Goal: Task Accomplishment & Management: Complete application form

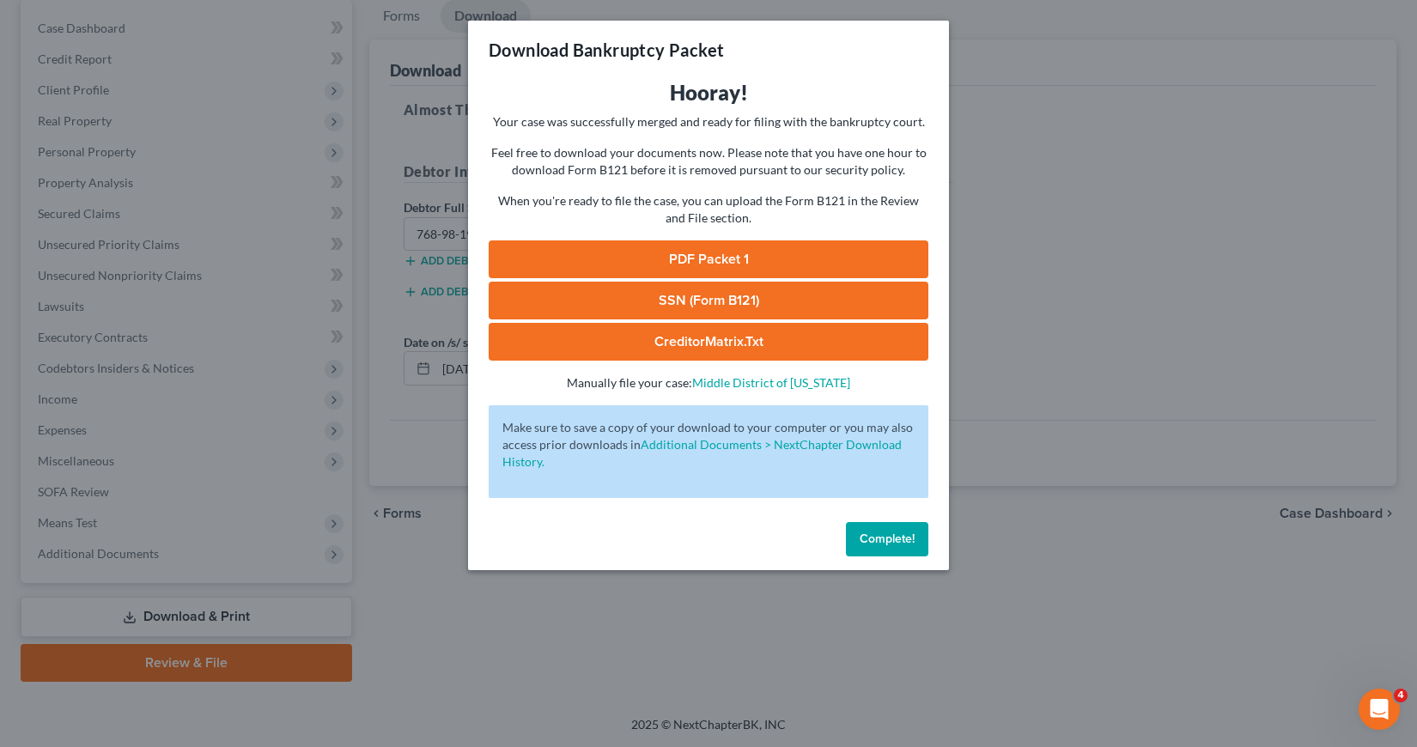
click at [891, 537] on span "Complete!" at bounding box center [887, 539] width 55 height 15
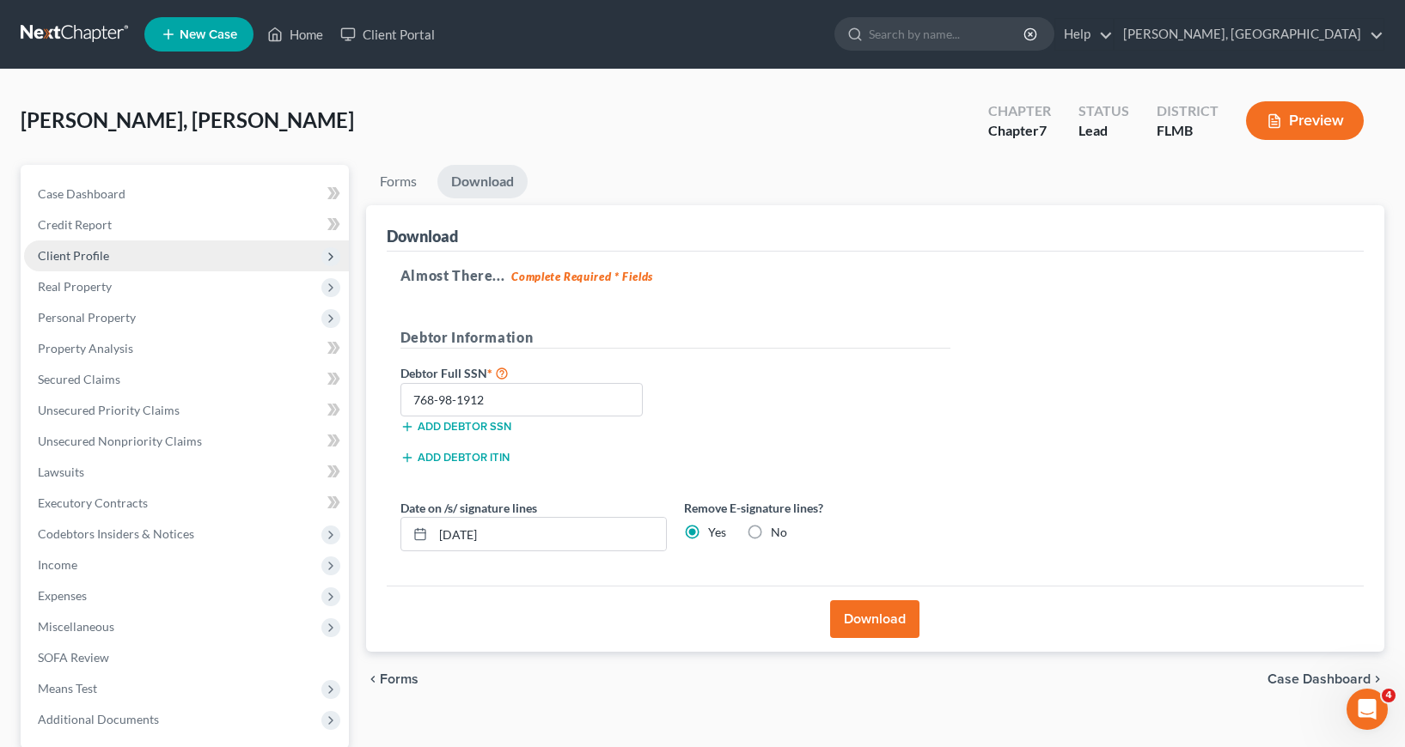
click at [82, 251] on span "Client Profile" at bounding box center [73, 255] width 71 height 15
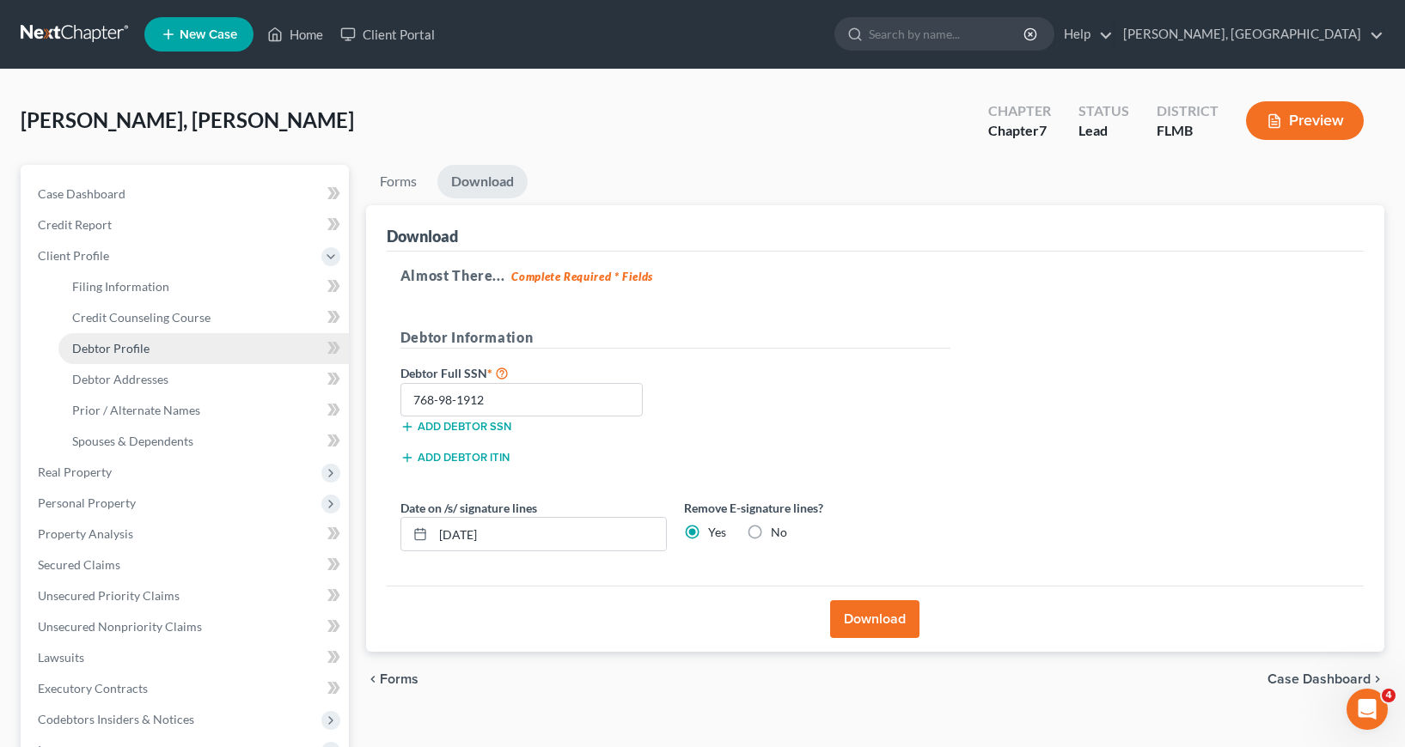
click at [134, 351] on span "Debtor Profile" at bounding box center [110, 348] width 77 height 15
select select "0"
select select "4"
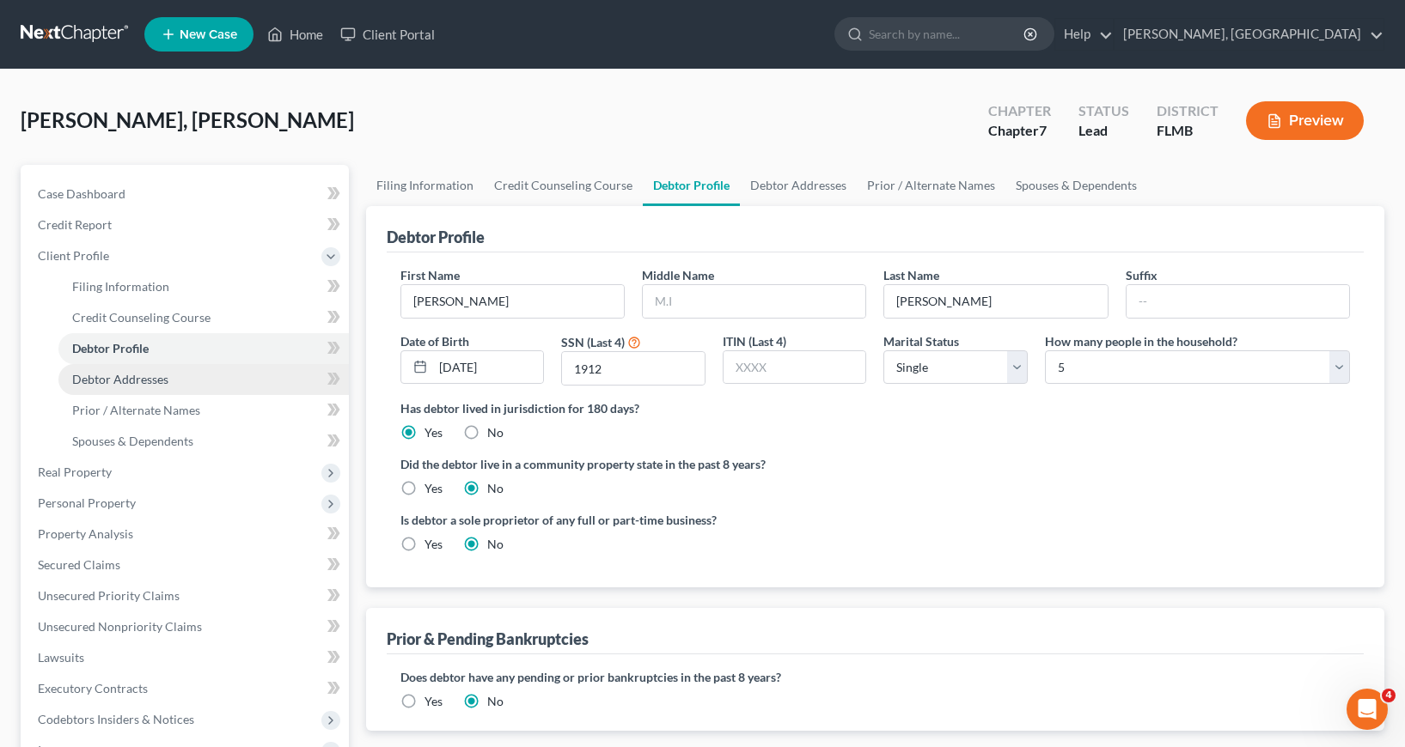
click at [161, 383] on span "Debtor Addresses" at bounding box center [120, 379] width 96 height 15
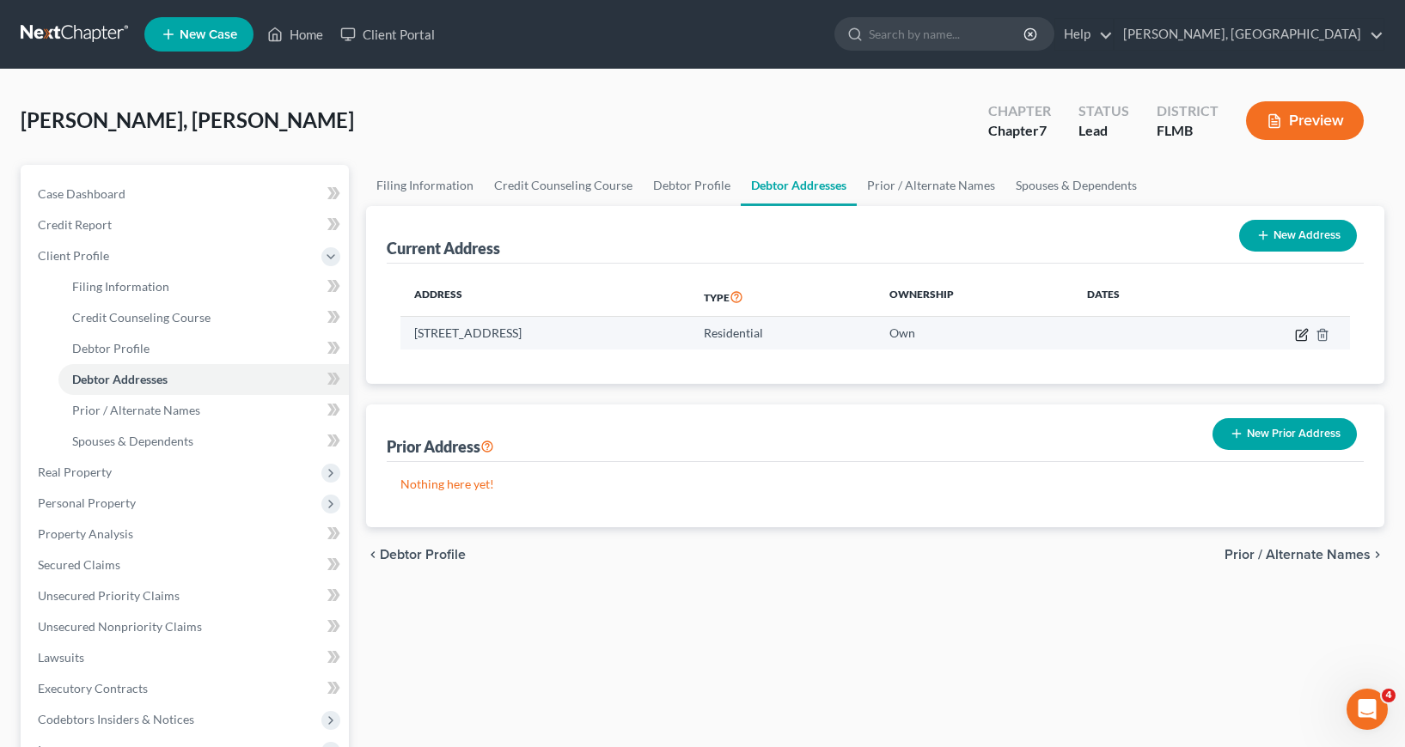
click at [1298, 335] on icon "button" at bounding box center [1302, 335] width 14 height 14
select select "9"
select select "27"
select select "0"
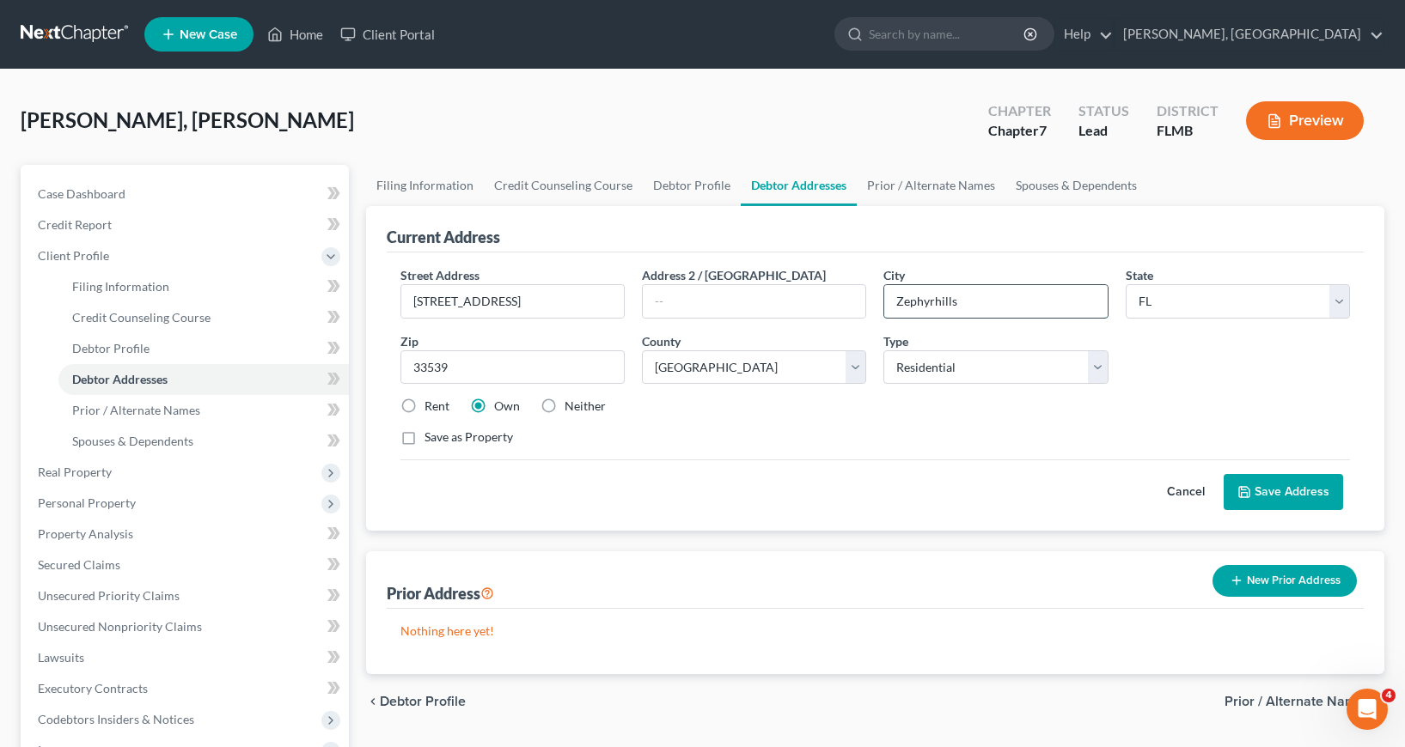
drag, startPoint x: 890, startPoint y: 302, endPoint x: 994, endPoint y: 300, distance: 104.0
click at [994, 298] on input "Zephyrhills" at bounding box center [995, 301] width 222 height 33
type input "Riverview"
drag, startPoint x: 411, startPoint y: 367, endPoint x: 487, endPoint y: 375, distance: 76.1
click at [487, 374] on input "33539" at bounding box center [512, 367] width 224 height 34
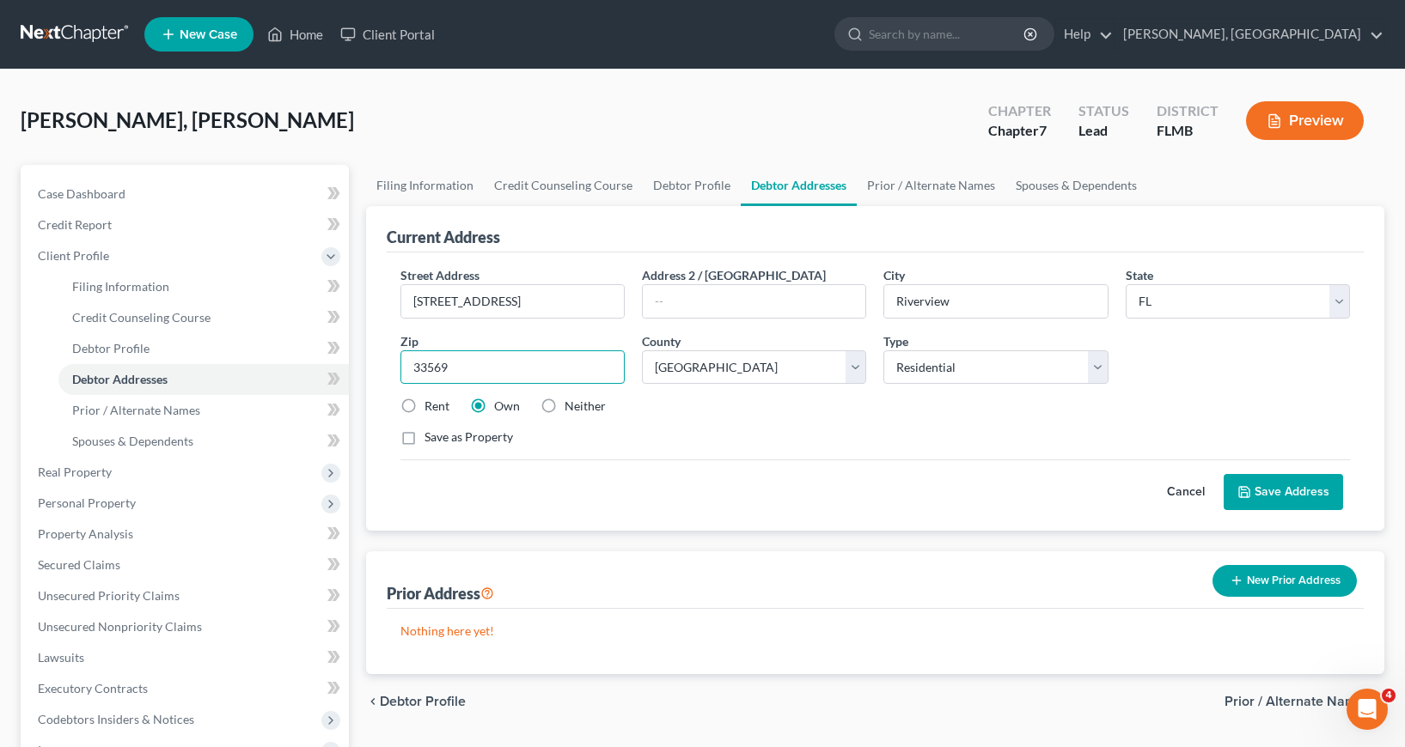
type input "33569"
click at [1283, 485] on button "Save Address" at bounding box center [1282, 492] width 119 height 36
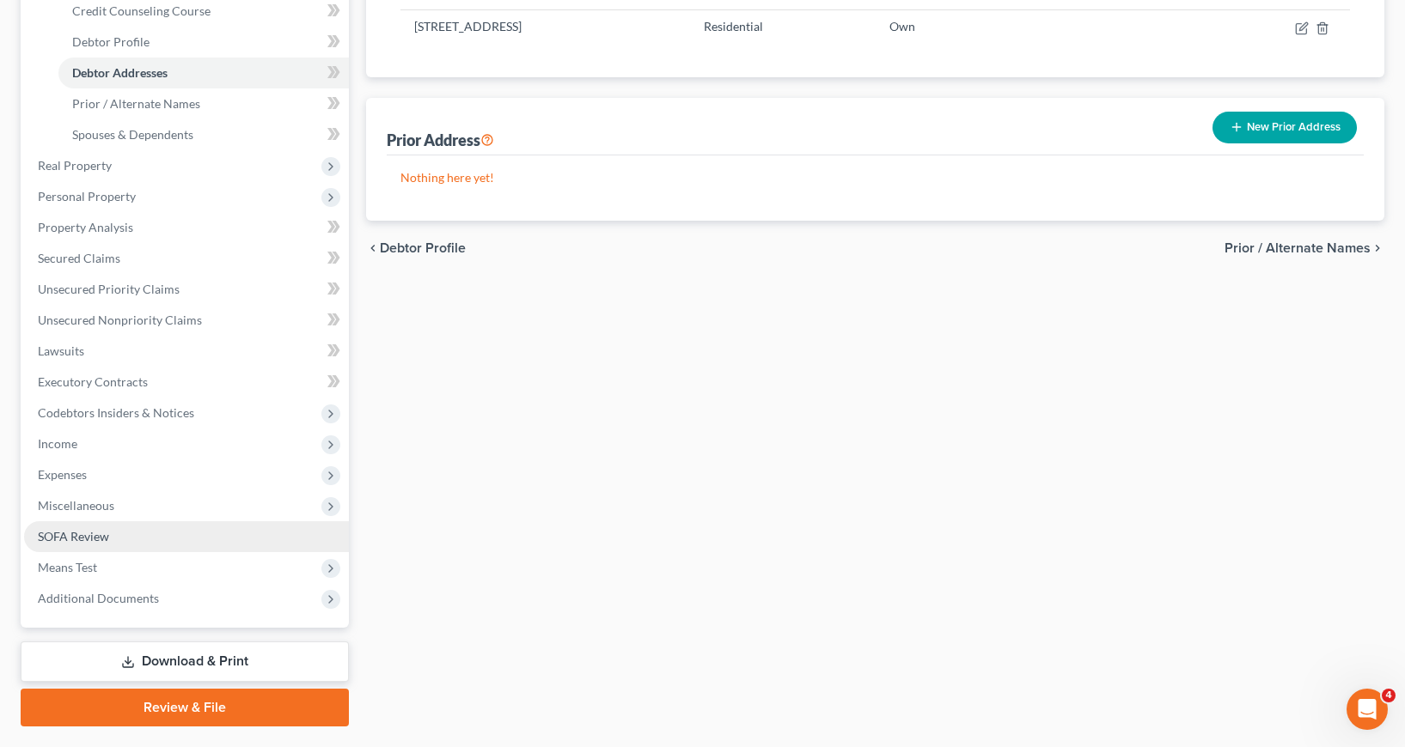
scroll to position [344, 0]
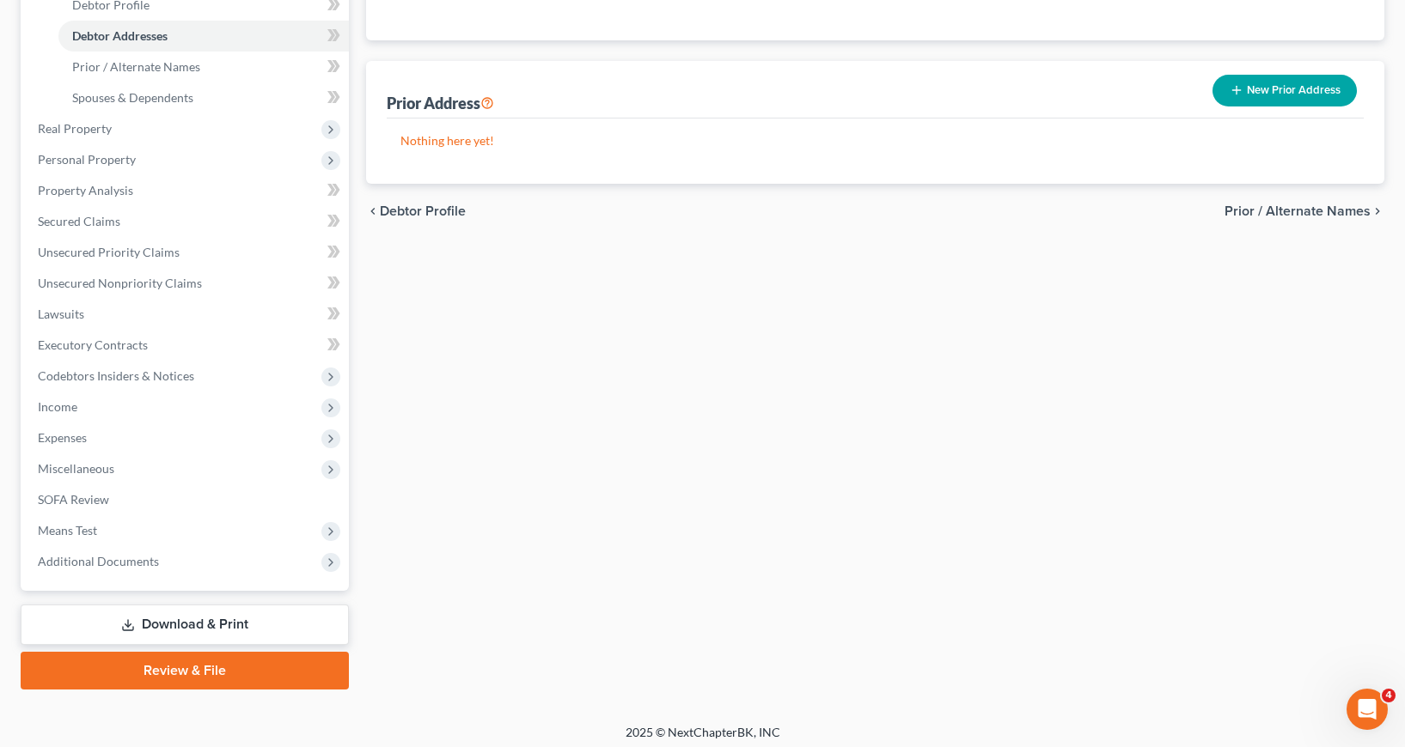
click at [187, 625] on link "Download & Print" at bounding box center [185, 625] width 328 height 40
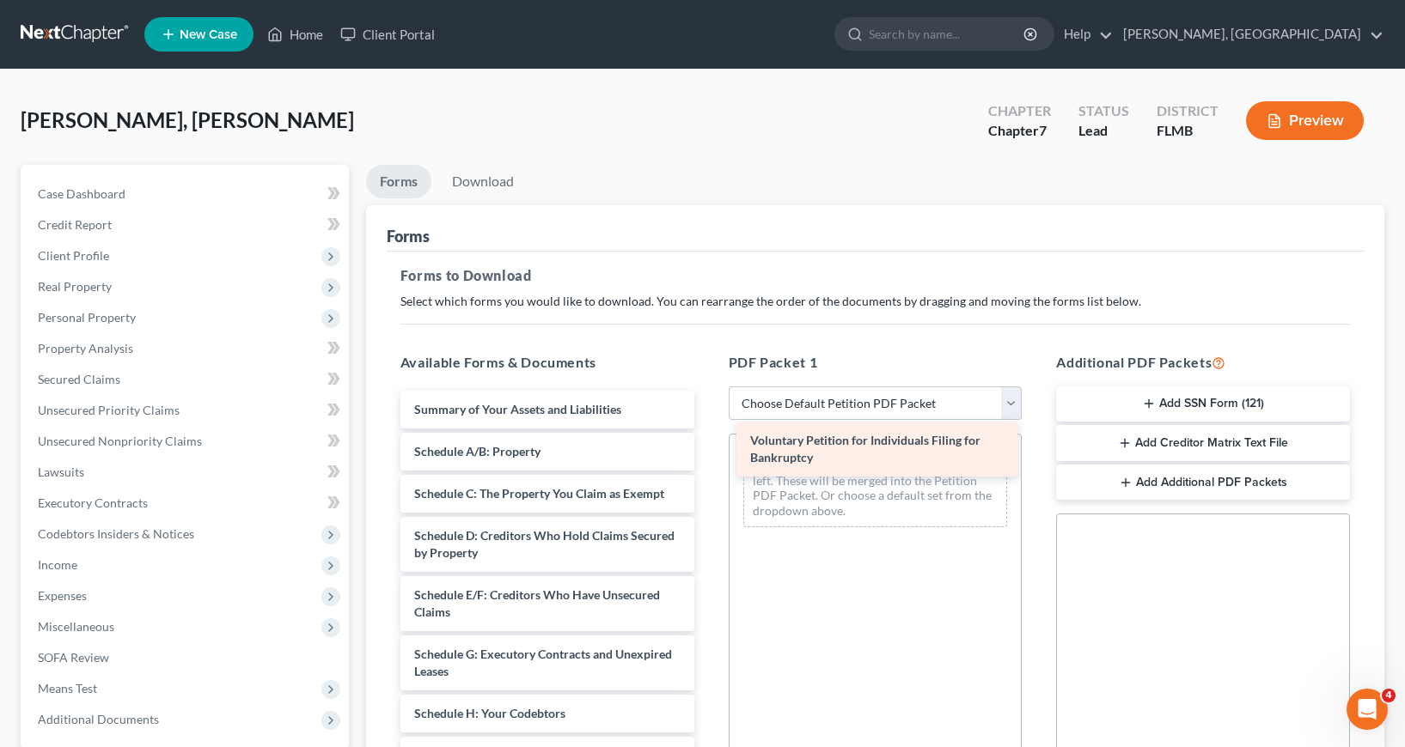
drag, startPoint x: 557, startPoint y: 423, endPoint x: 893, endPoint y: 454, distance: 337.3
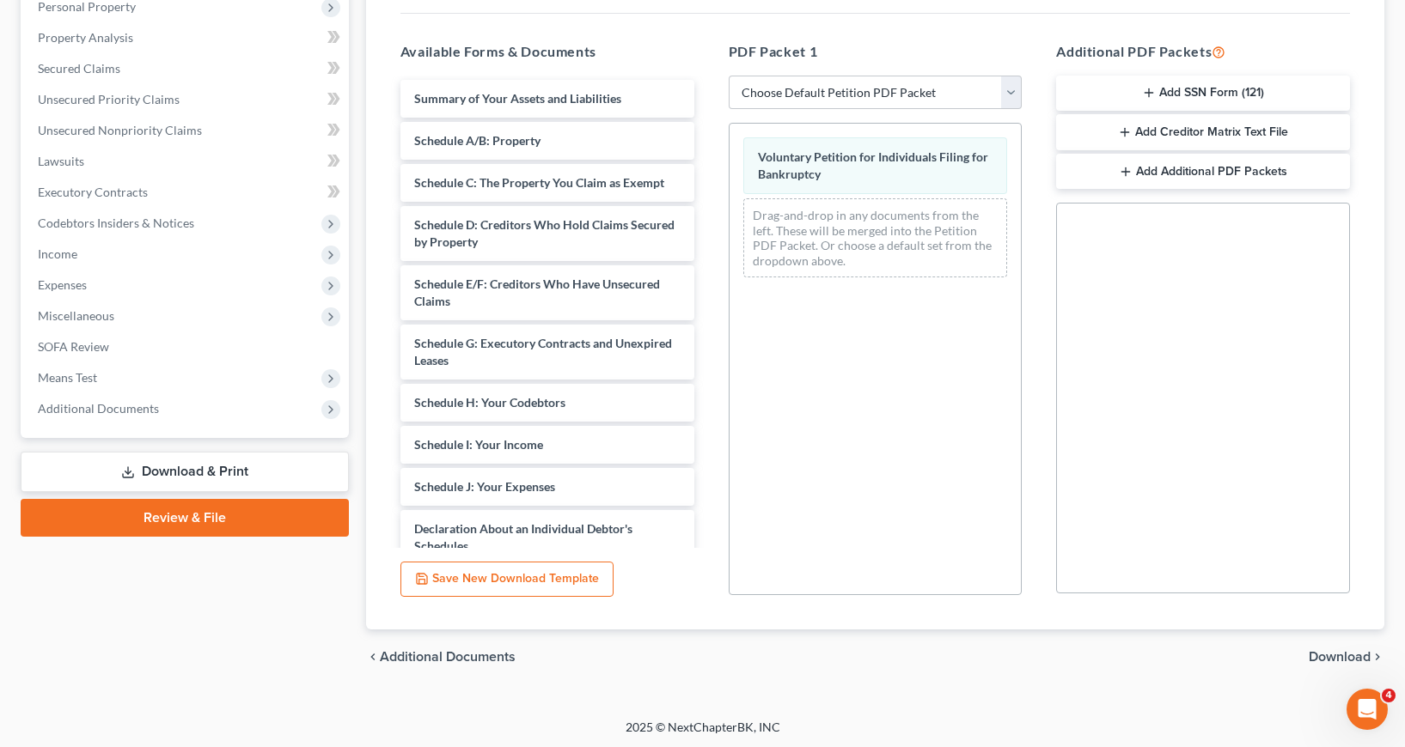
scroll to position [314, 0]
click at [1340, 654] on span "Download" at bounding box center [1339, 655] width 62 height 14
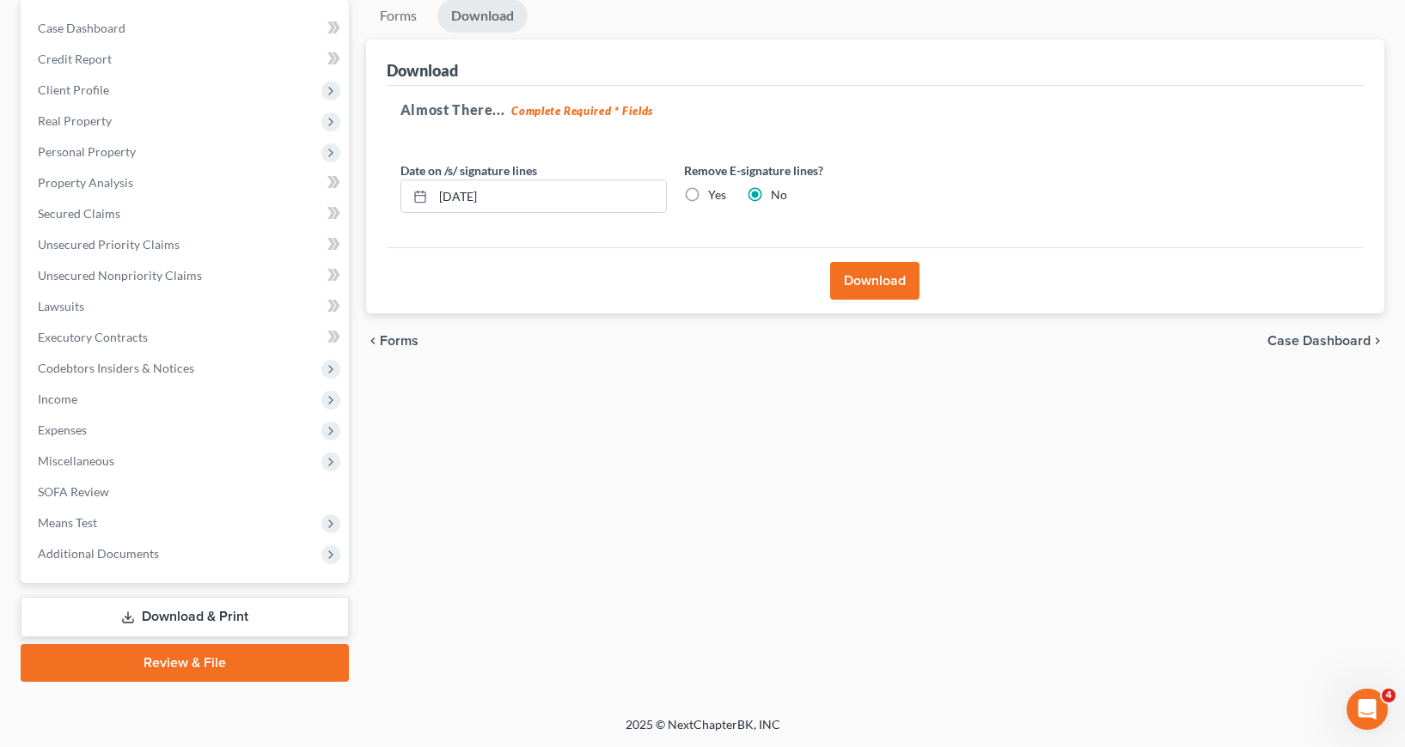
scroll to position [166, 0]
click at [888, 276] on button "Download" at bounding box center [874, 281] width 89 height 38
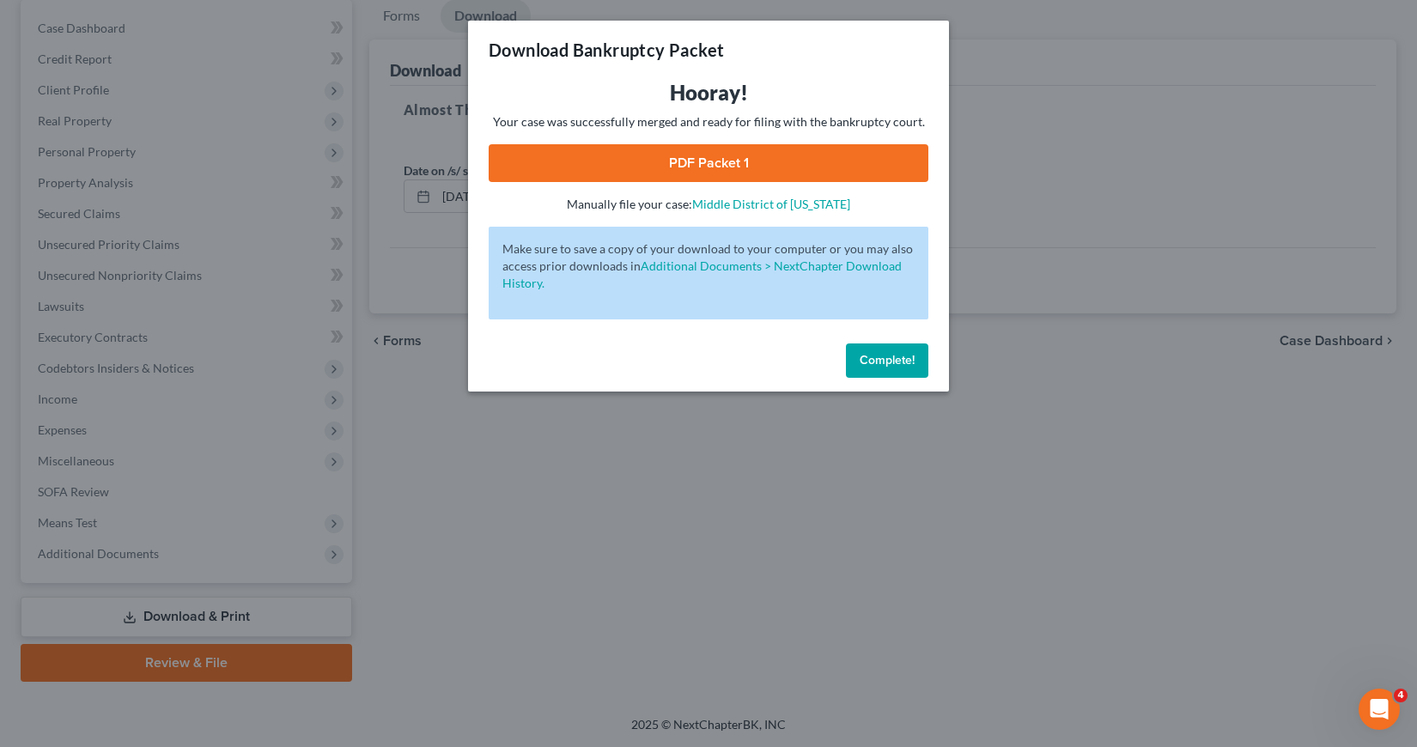
click at [703, 156] on link "PDF Packet 1" at bounding box center [709, 163] width 440 height 38
click at [864, 365] on span "Complete!" at bounding box center [887, 360] width 55 height 15
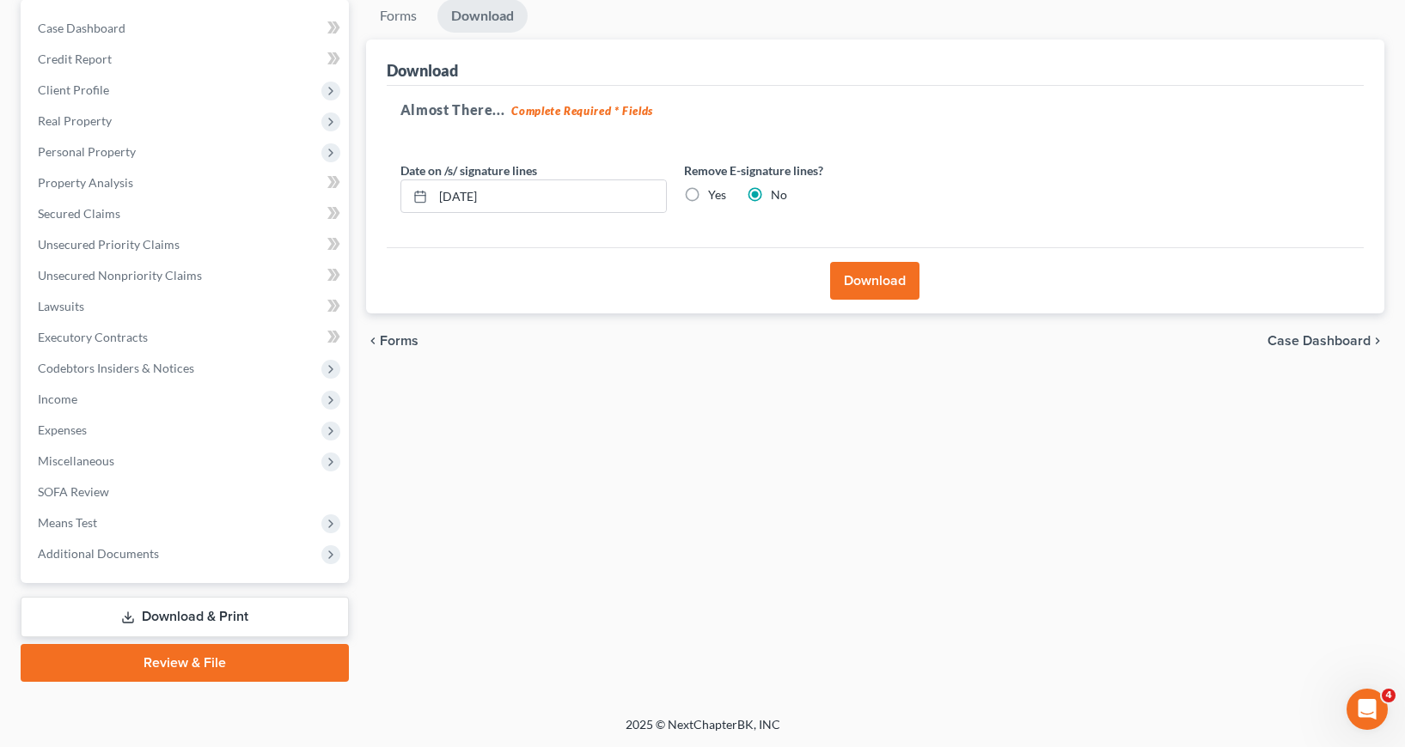
scroll to position [0, 0]
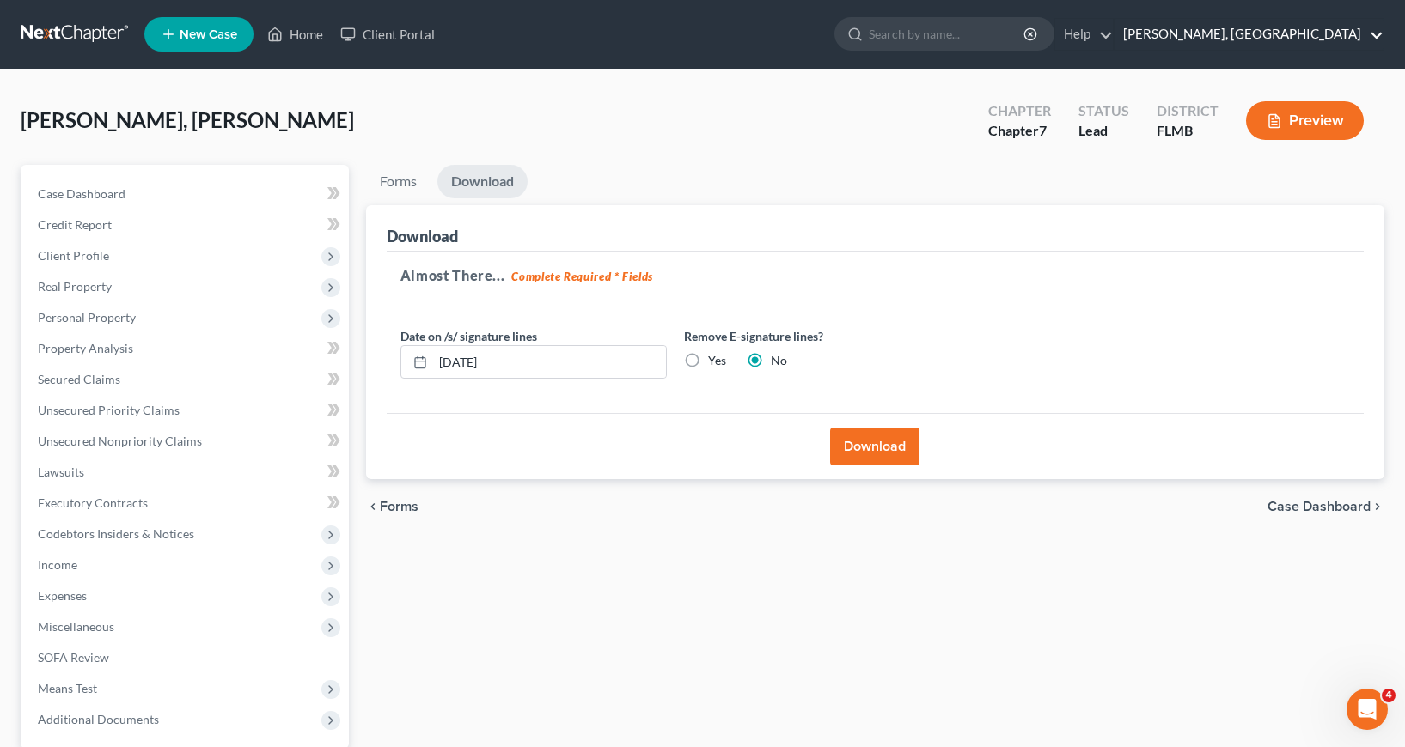
click at [1377, 36] on link "[PERSON_NAME], [GEOGRAPHIC_DATA]" at bounding box center [1248, 34] width 269 height 31
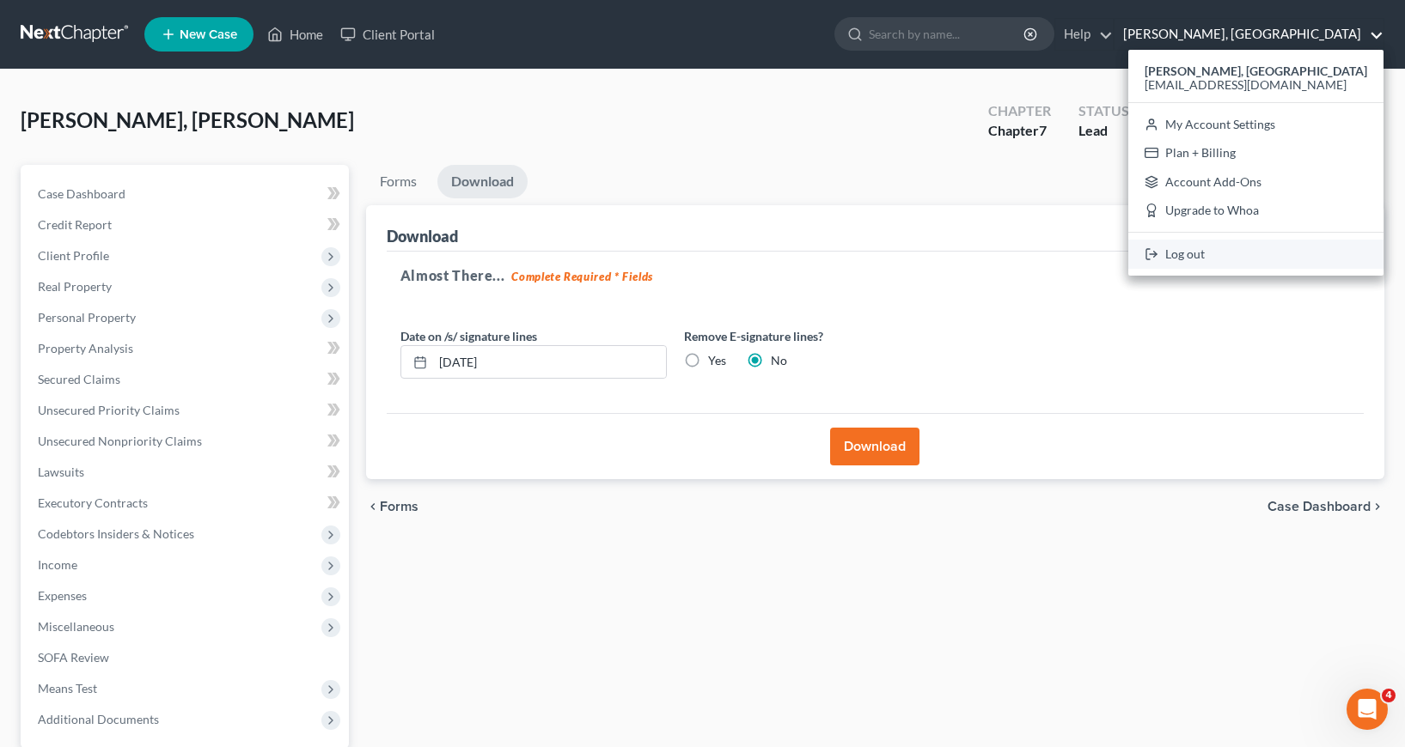
click at [1189, 256] on link "Log out" at bounding box center [1255, 254] width 255 height 29
